Goal: Transaction & Acquisition: Purchase product/service

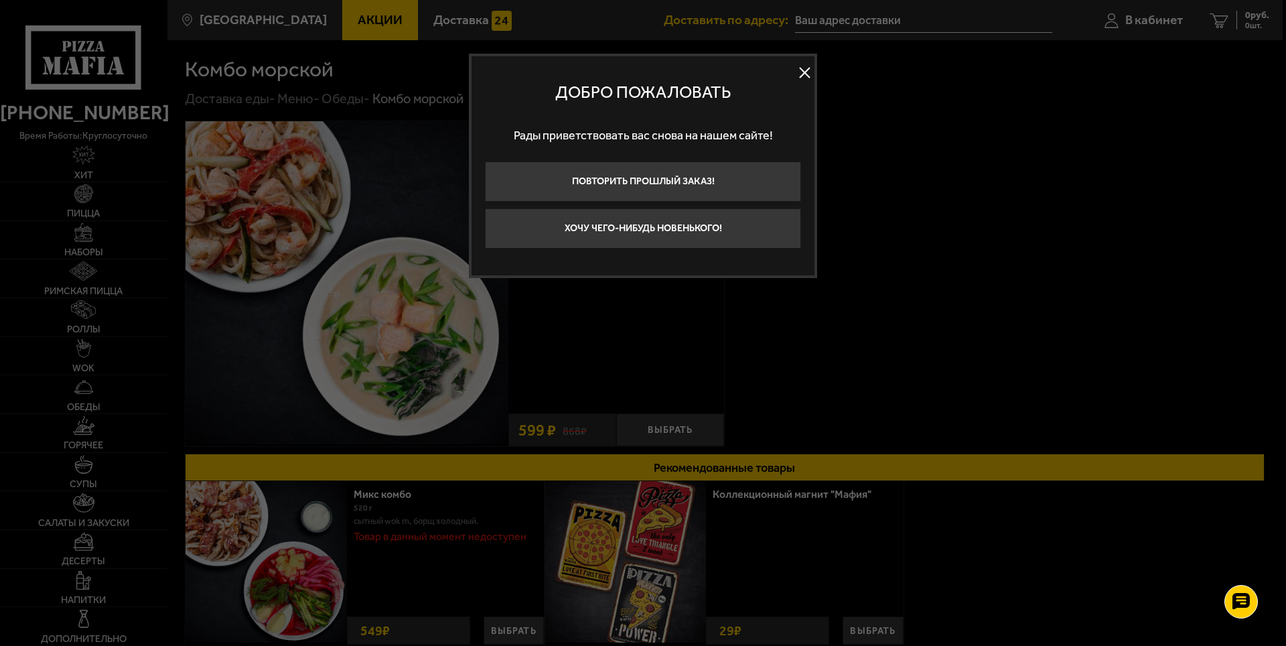
click at [801, 76] on button at bounding box center [805, 73] width 20 height 20
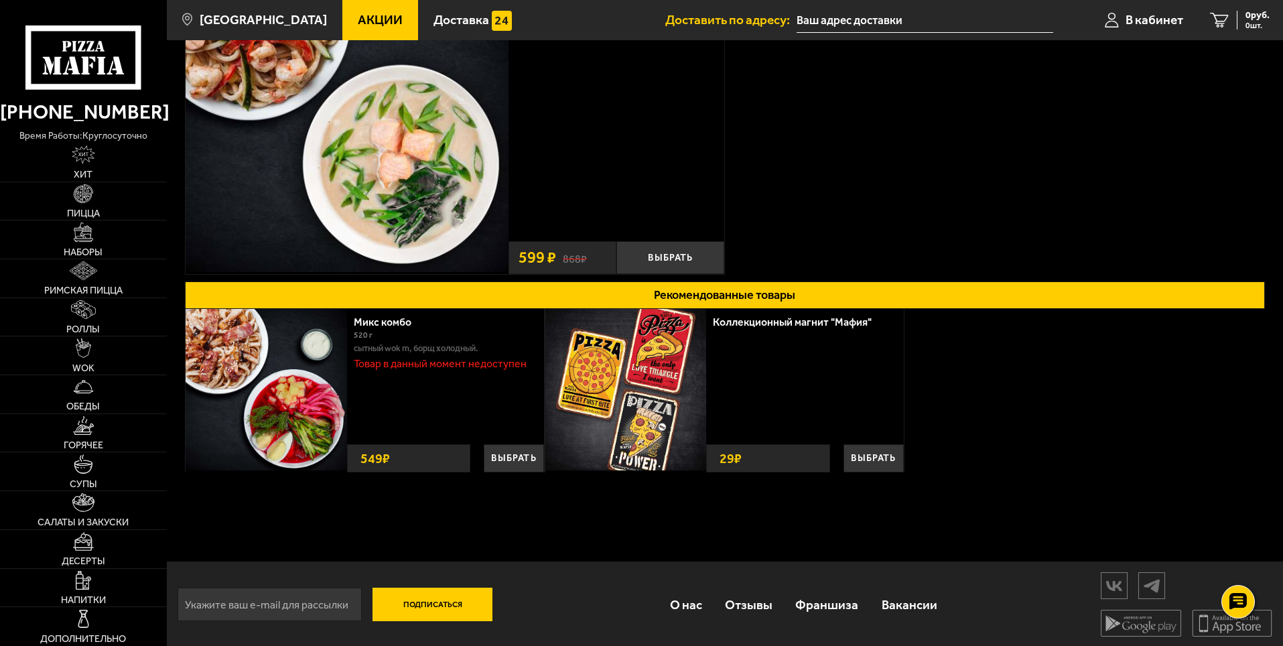
scroll to position [175, 0]
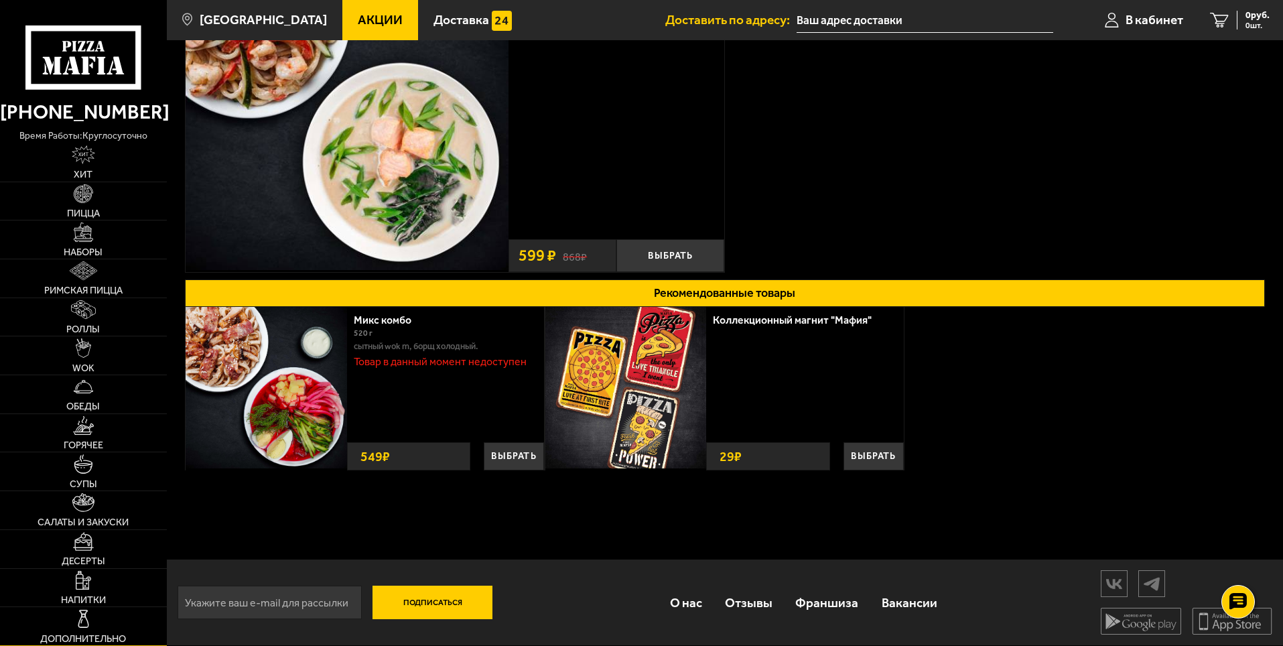
click at [90, 624] on img at bounding box center [83, 618] width 19 height 19
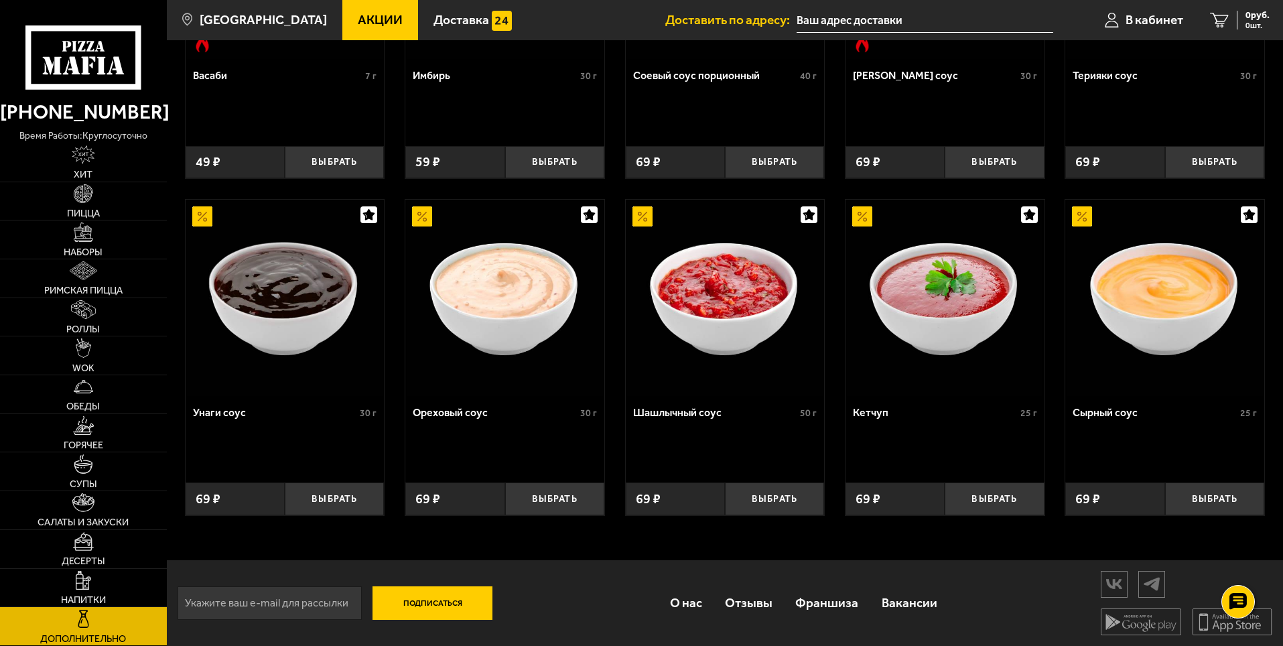
scroll to position [603, 0]
click at [94, 549] on img at bounding box center [83, 541] width 21 height 19
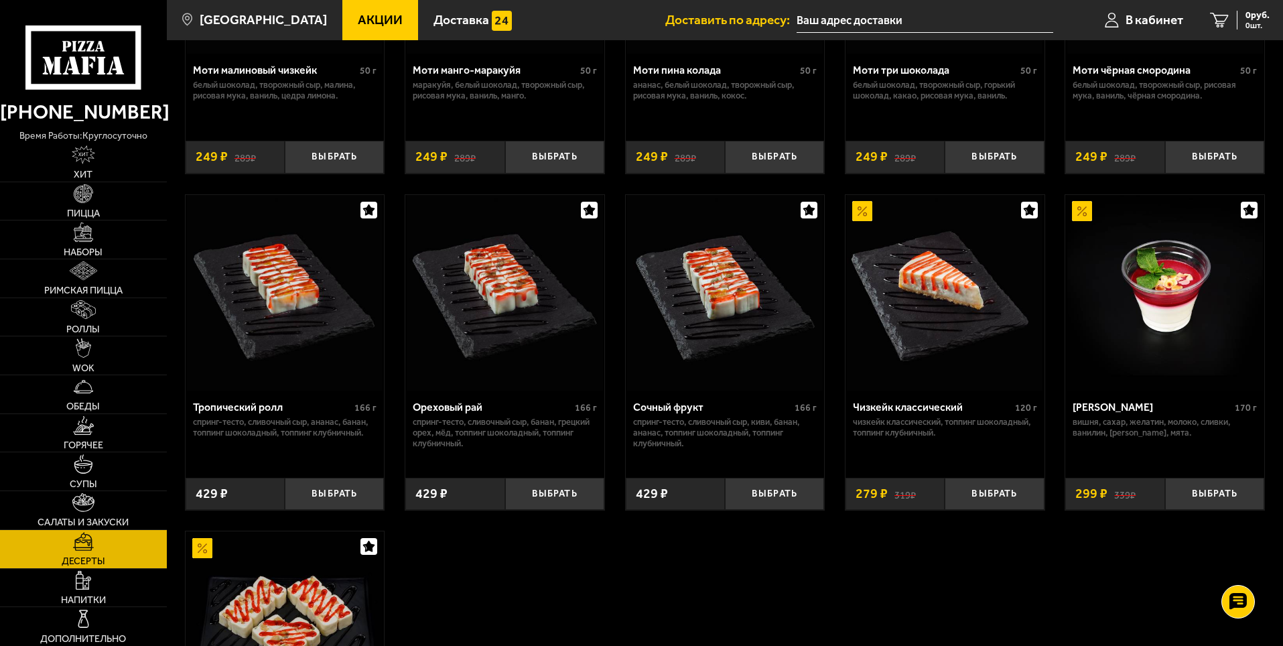
scroll to position [469, 0]
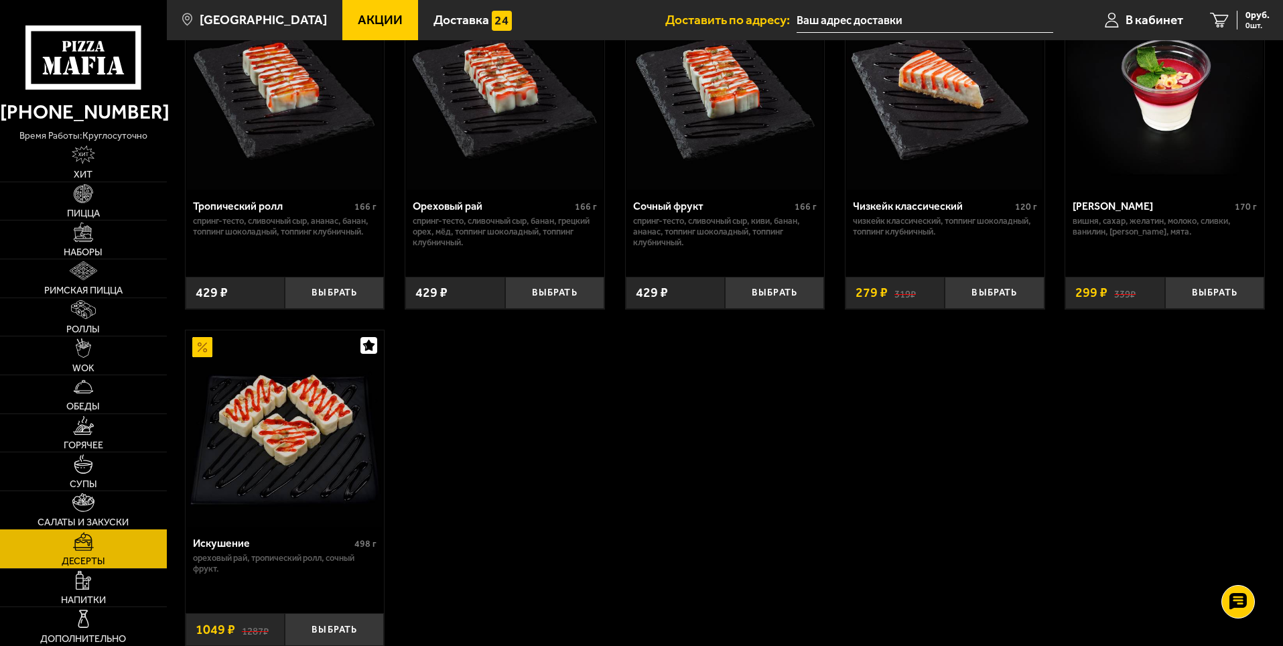
click at [102, 511] on link "Салаты и закуски" at bounding box center [83, 510] width 167 height 38
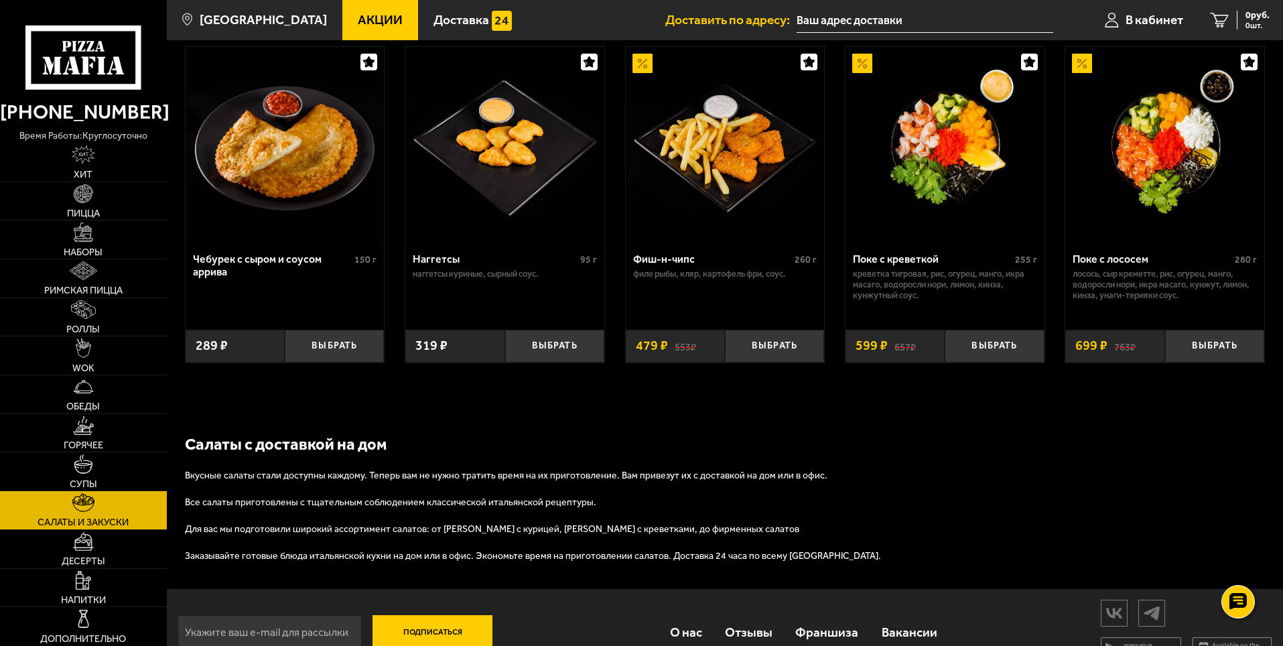
scroll to position [861, 0]
